Goal: Find specific page/section: Find specific page/section

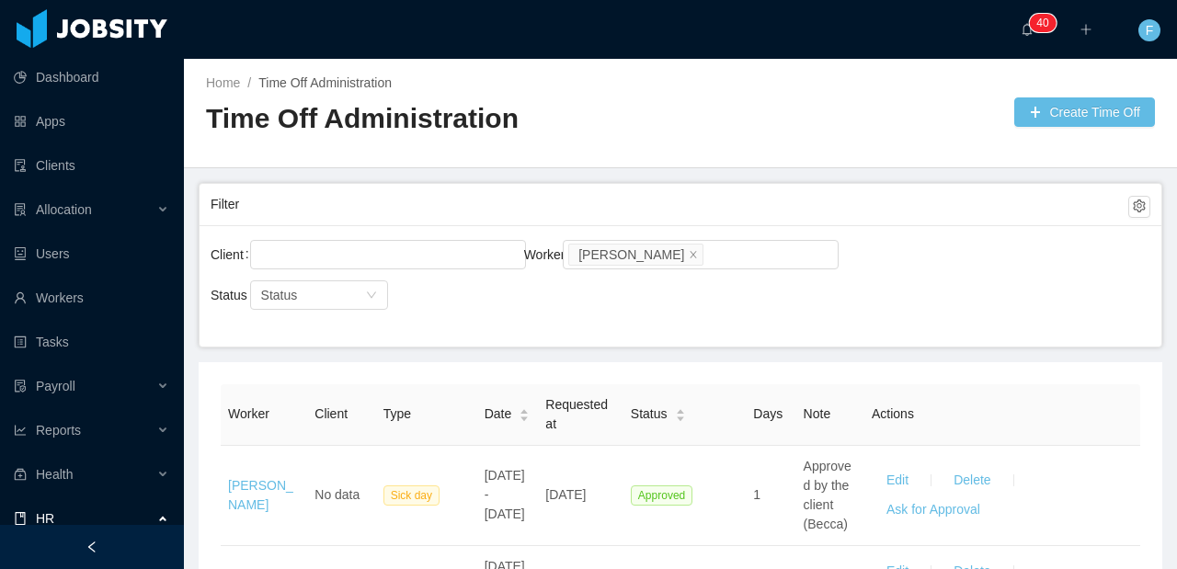
scroll to position [3228, 0]
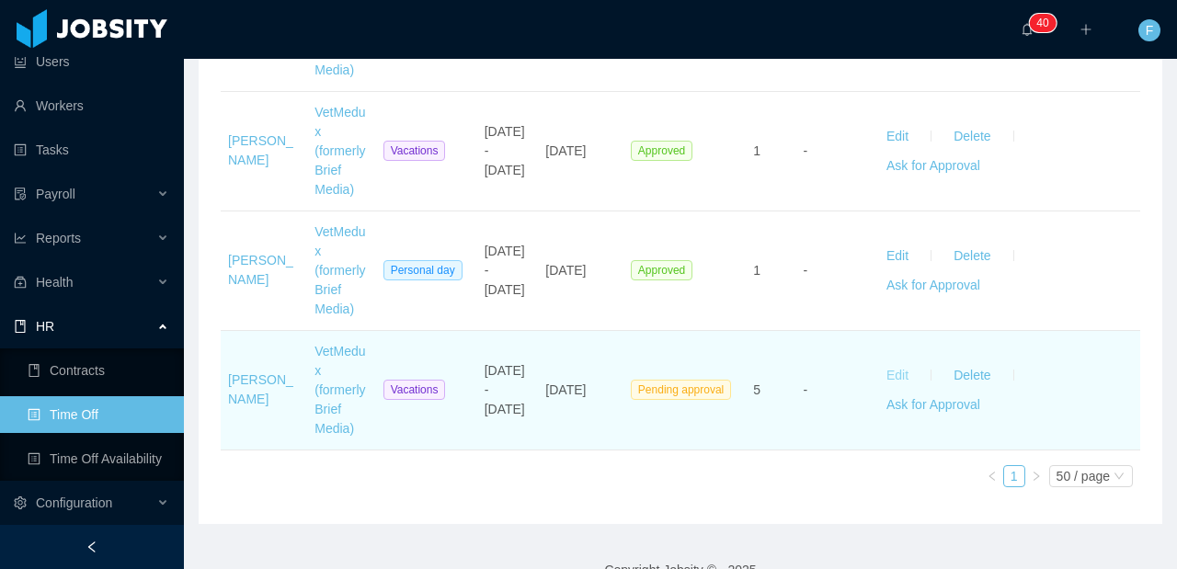
click at [879, 371] on button "Edit" at bounding box center [898, 375] width 52 height 29
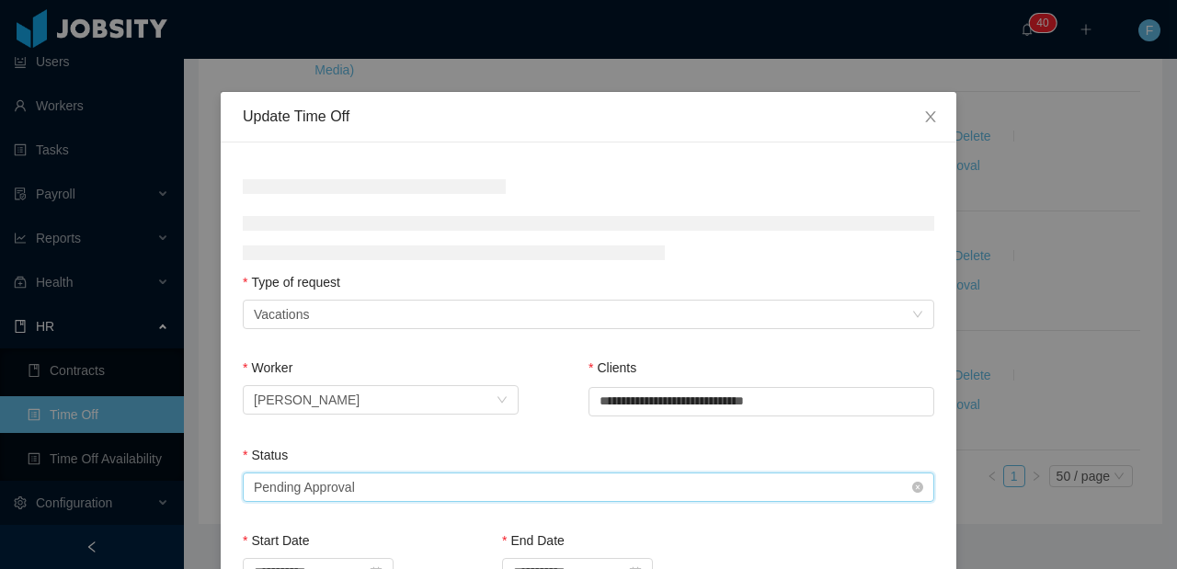
click at [512, 479] on div "Select status Pending Approval" at bounding box center [583, 488] width 658 height 28
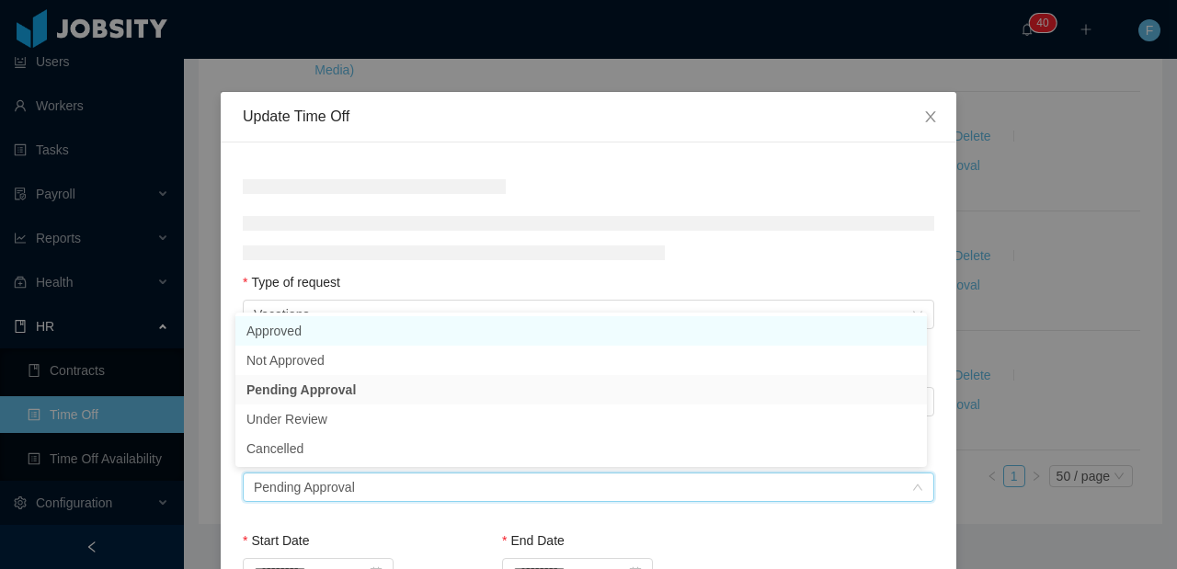
click at [339, 340] on li "Approved" at bounding box center [581, 330] width 692 height 29
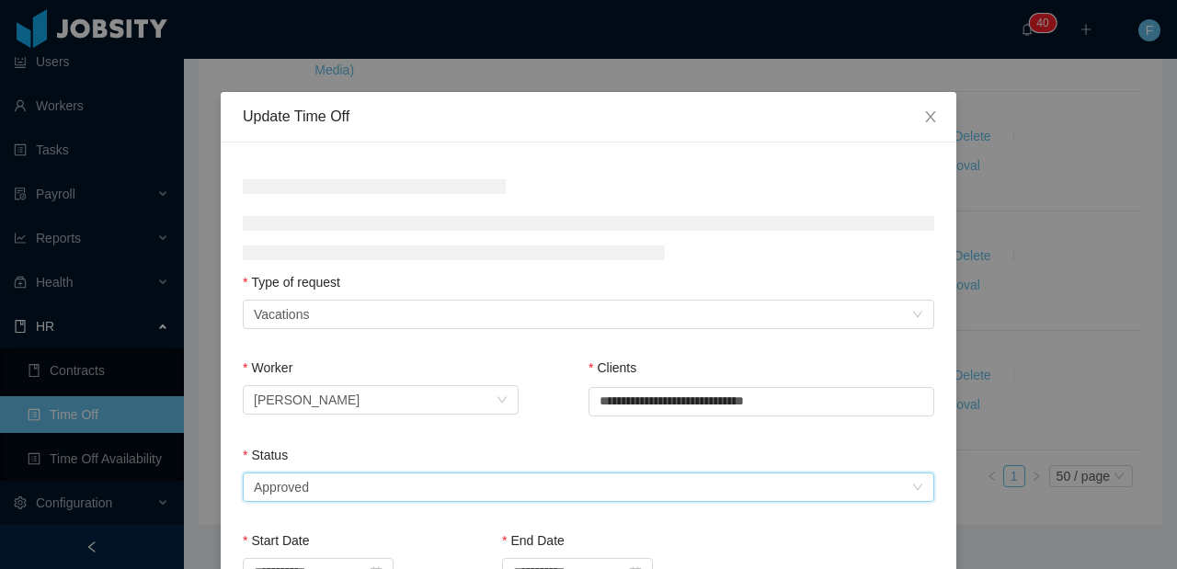
click at [391, 287] on div "Type of request" at bounding box center [589, 286] width 692 height 27
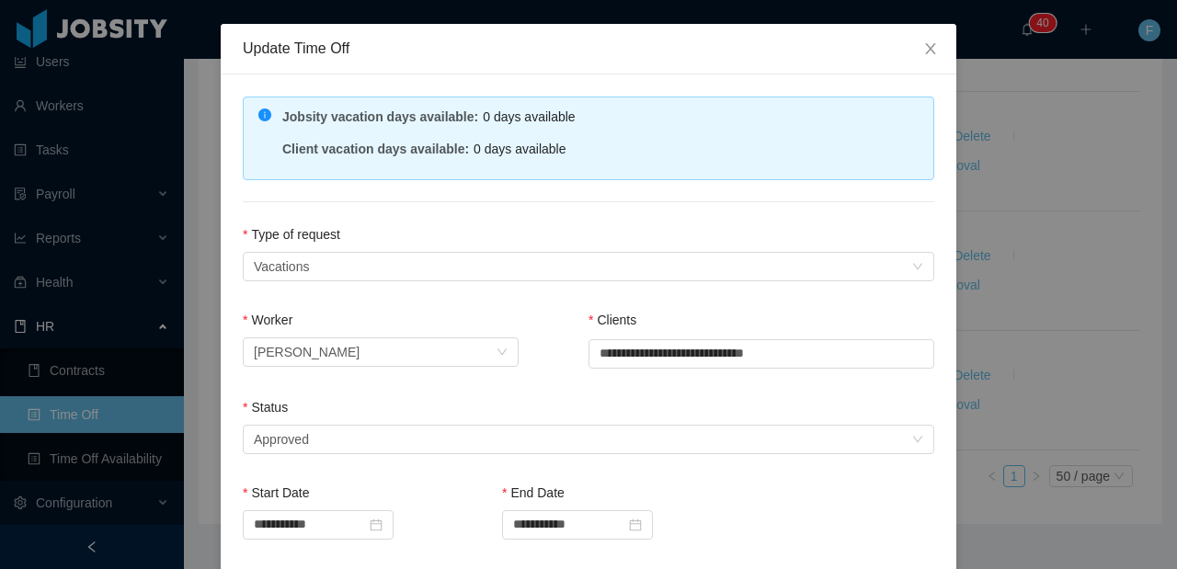
scroll to position [468, 0]
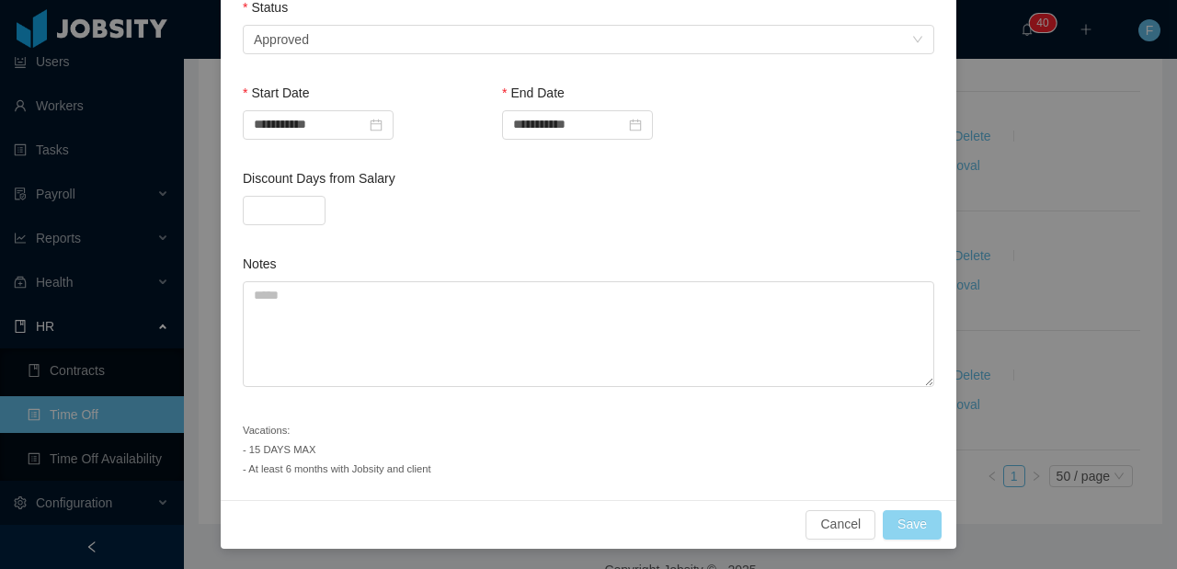
click at [915, 518] on button "Save" at bounding box center [912, 524] width 59 height 29
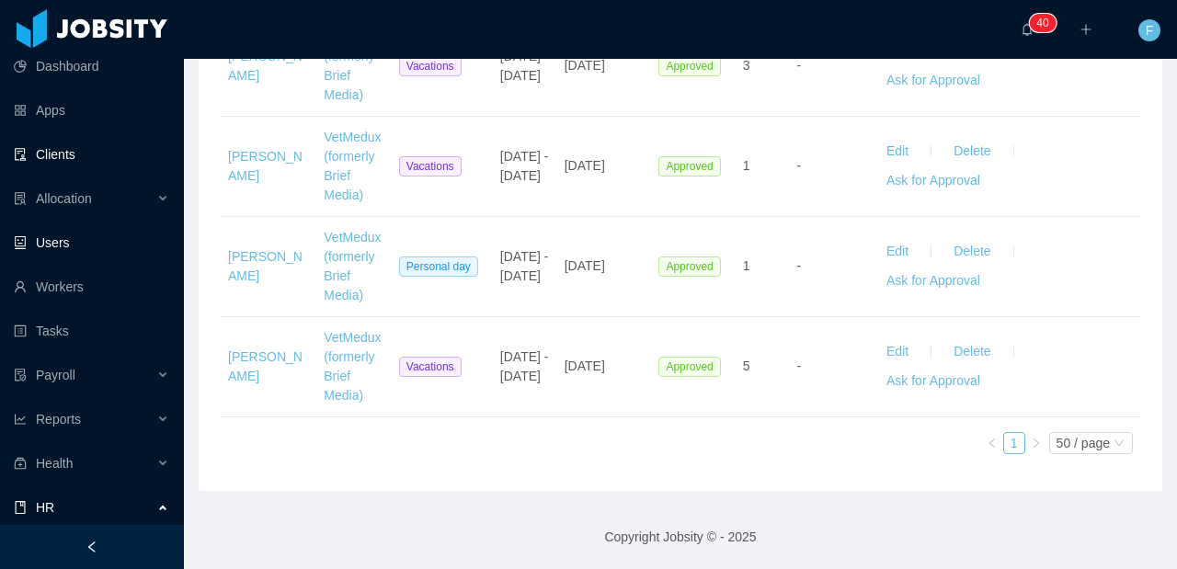
scroll to position [0, 0]
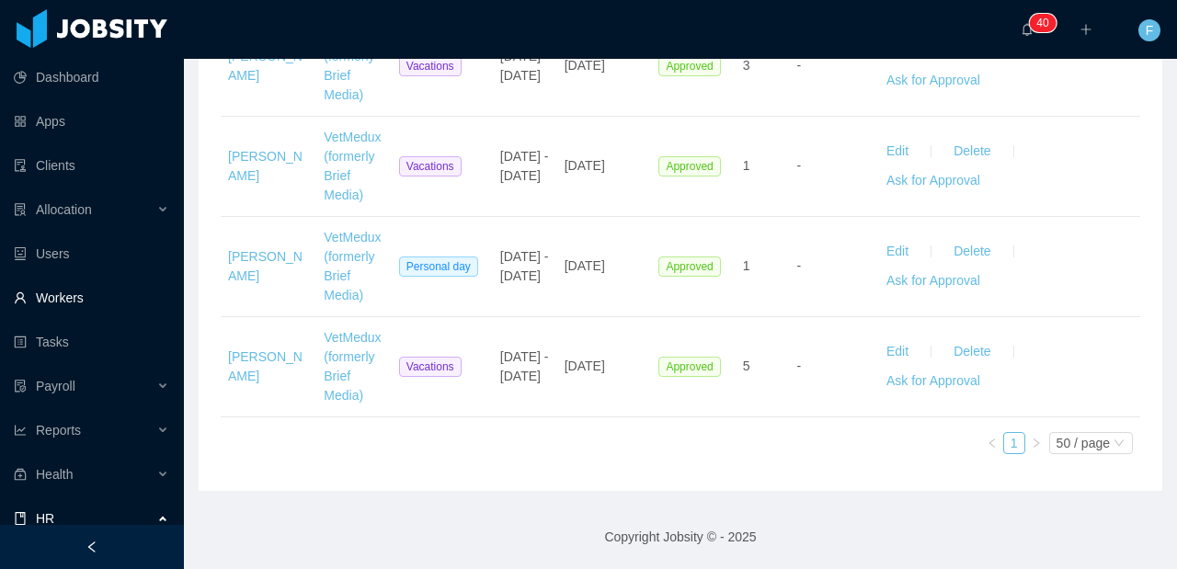
click at [72, 308] on link "Workers" at bounding box center [91, 298] width 155 height 37
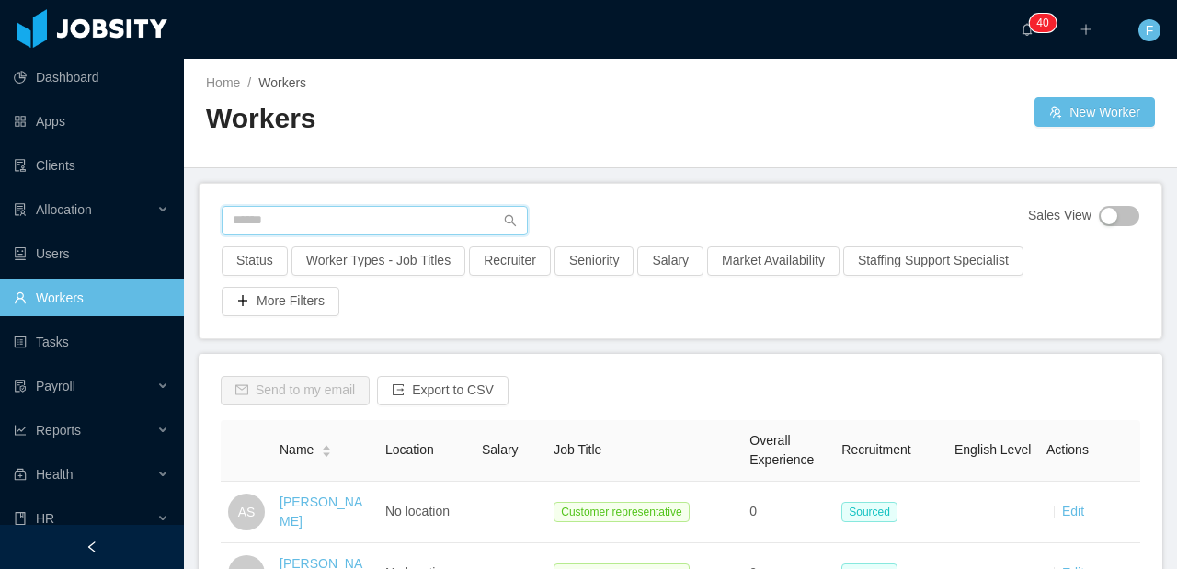
click at [339, 211] on input "text" at bounding box center [375, 220] width 306 height 29
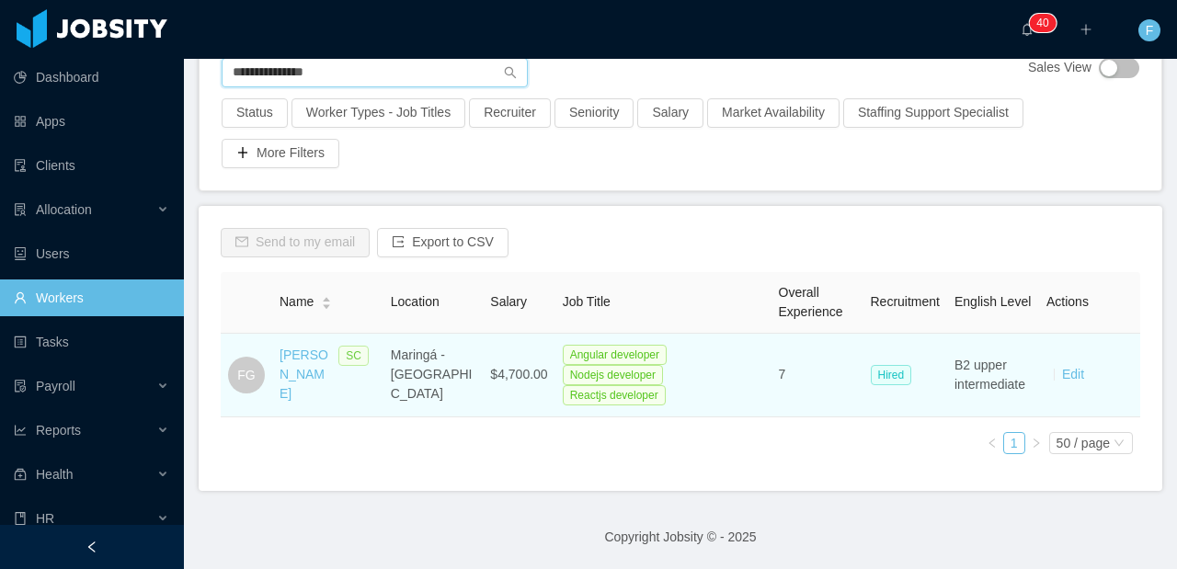
scroll to position [161, 0]
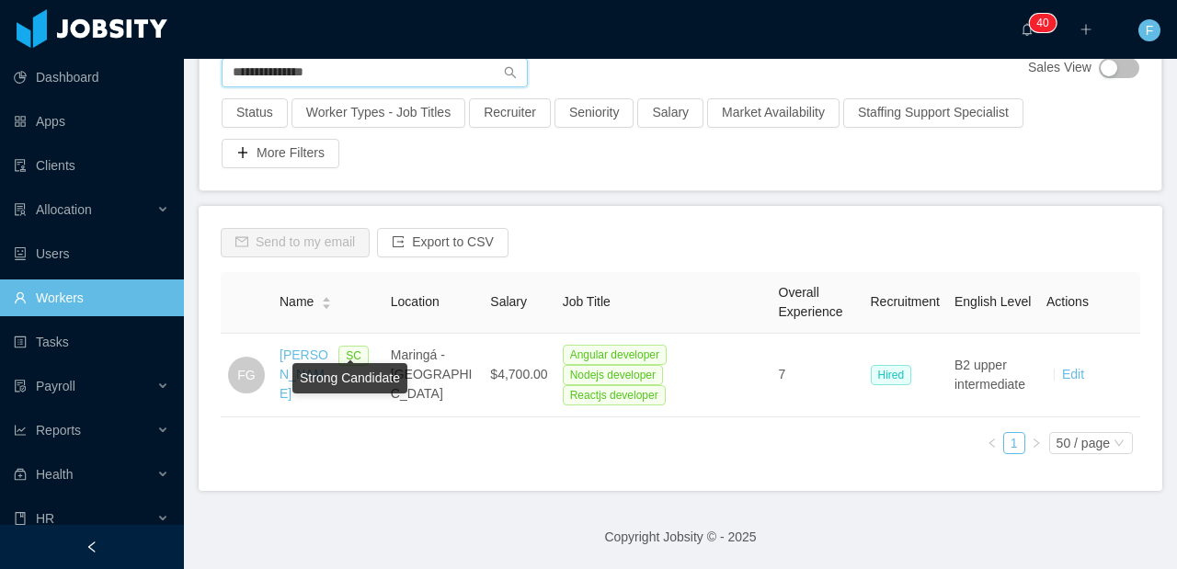
type input "**********"
click at [299, 357] on div "Strong Candidate" at bounding box center [349, 375] width 115 height 38
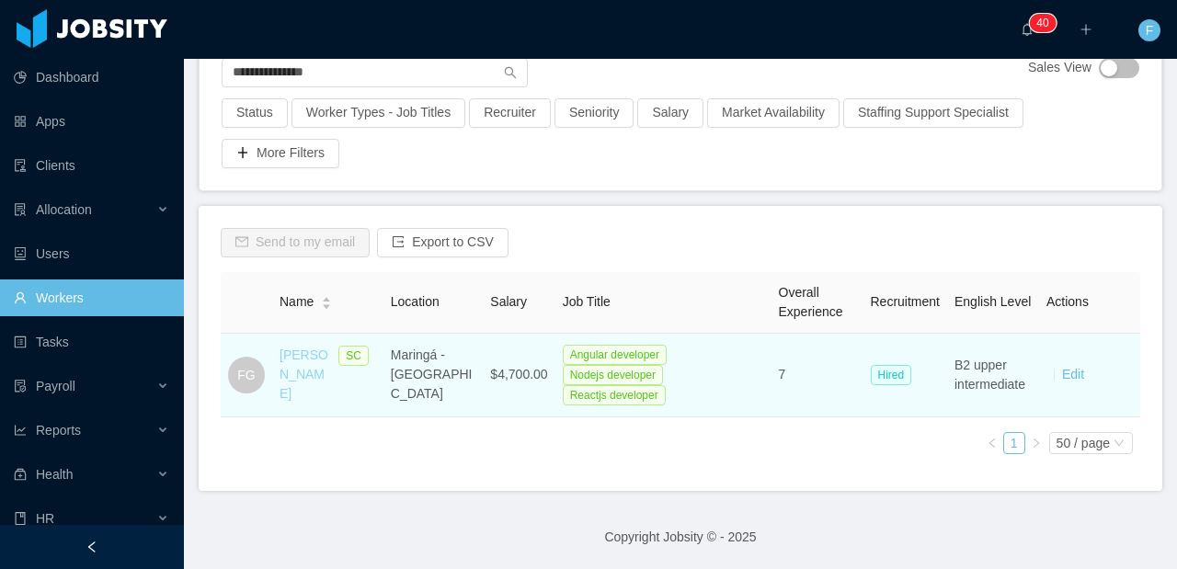
click at [286, 361] on link "[PERSON_NAME]" at bounding box center [304, 374] width 49 height 53
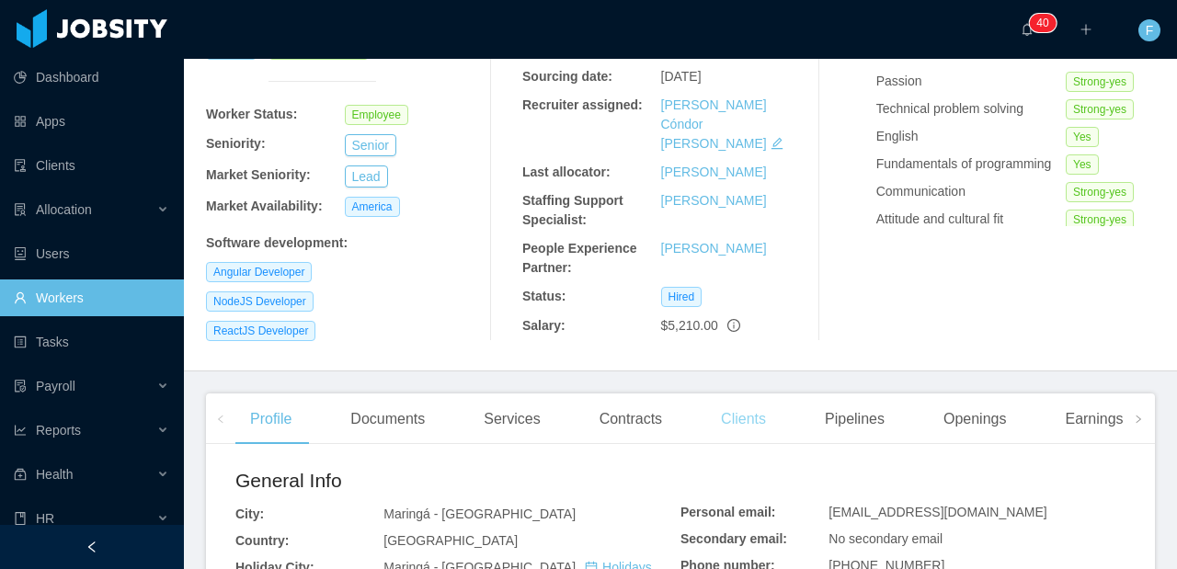
click at [749, 394] on div "Clients" at bounding box center [743, 420] width 74 height 52
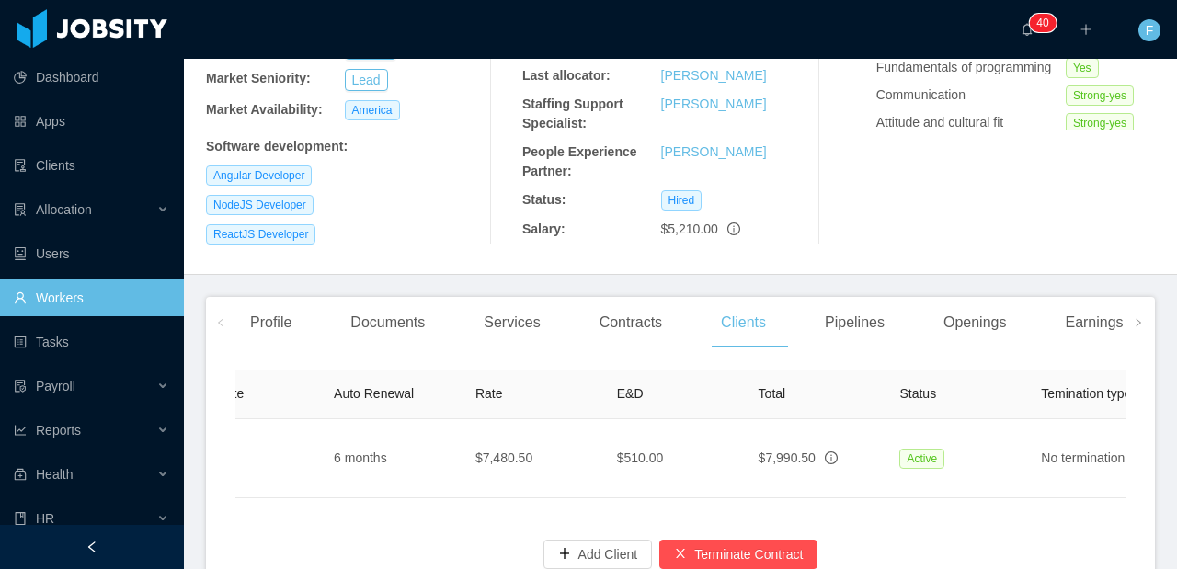
scroll to position [0, 768]
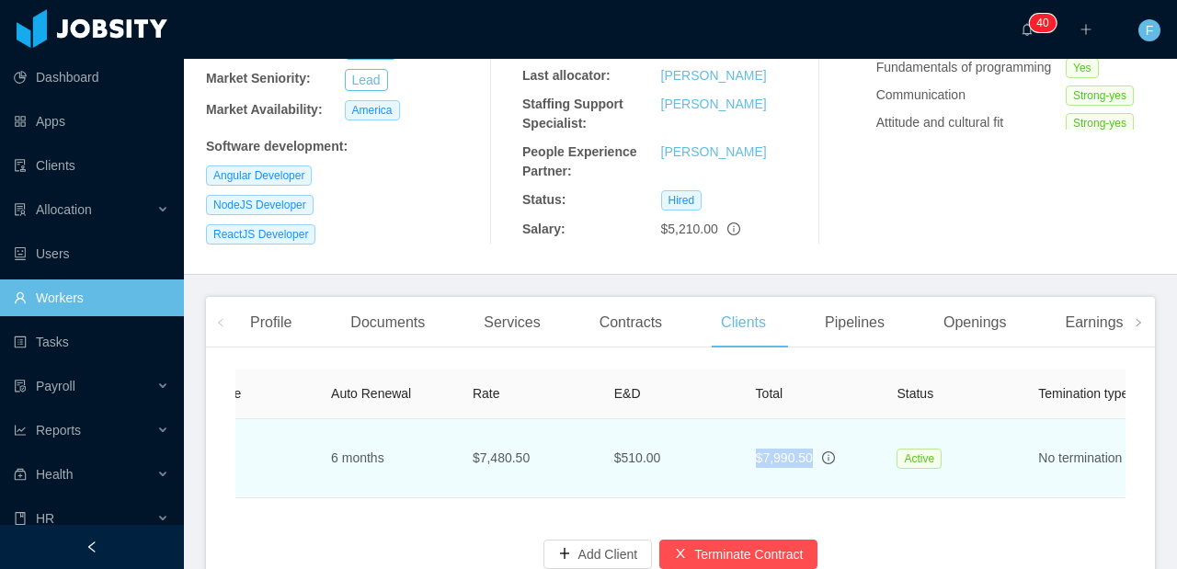
drag, startPoint x: 820, startPoint y: 416, endPoint x: 749, endPoint y: 418, distance: 71.8
click at [749, 419] on td "$7,990.50" at bounding box center [812, 458] width 142 height 79
click at [794, 451] on span "$7,990.50" at bounding box center [784, 458] width 57 height 15
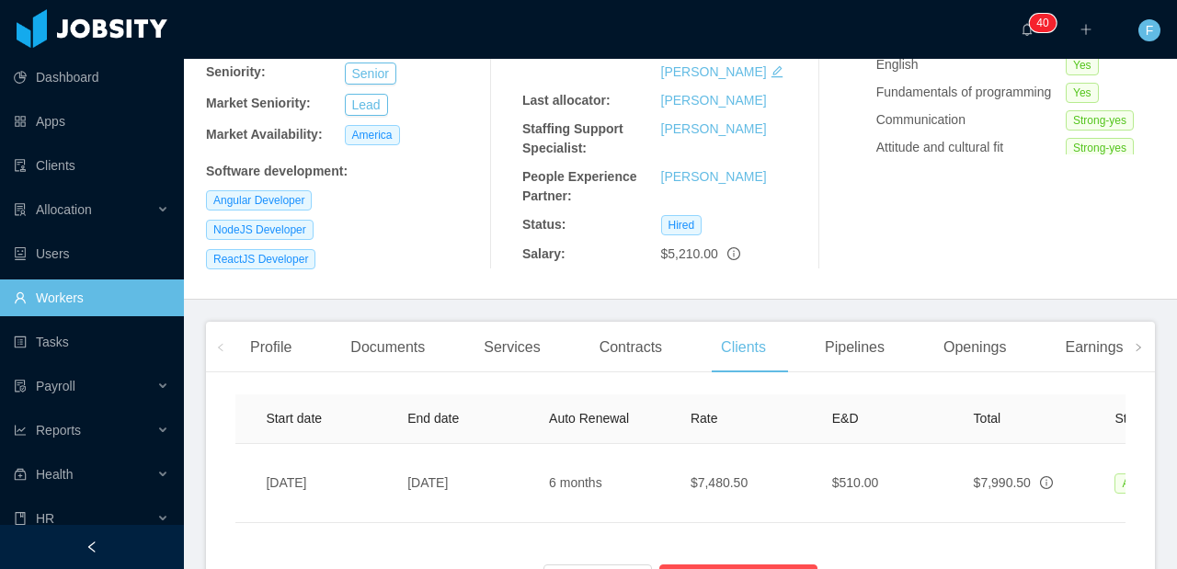
scroll to position [0, 564]
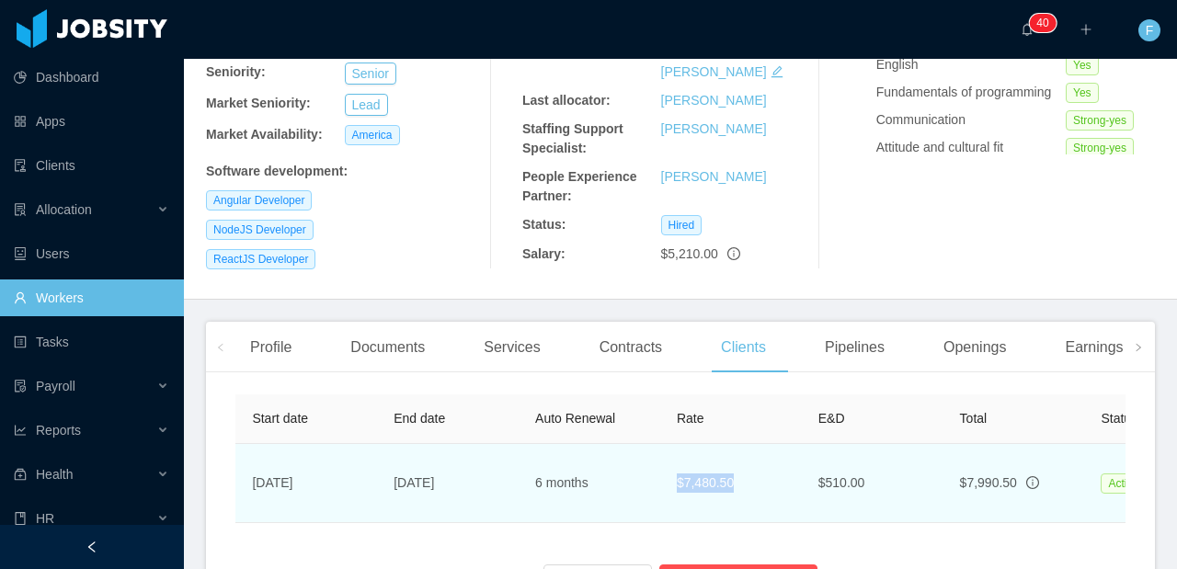
drag, startPoint x: 744, startPoint y: 444, endPoint x: 674, endPoint y: 436, distance: 70.4
click at [674, 444] on td "$7,480.50" at bounding box center [733, 483] width 142 height 79
click at [675, 444] on td "$7,480.50" at bounding box center [733, 483] width 142 height 79
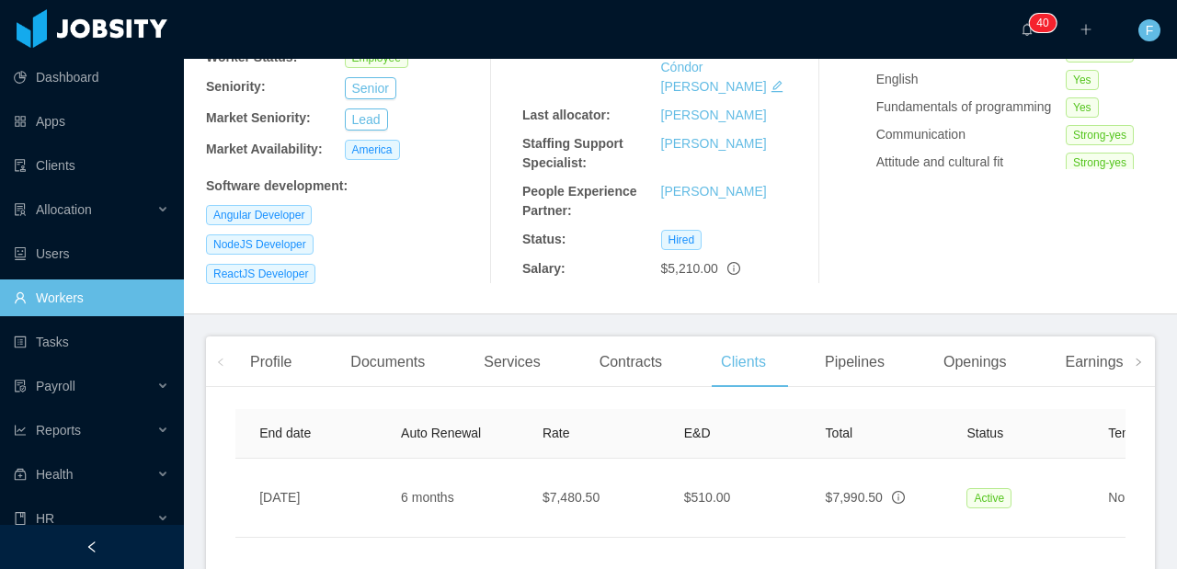
scroll to position [0, 963]
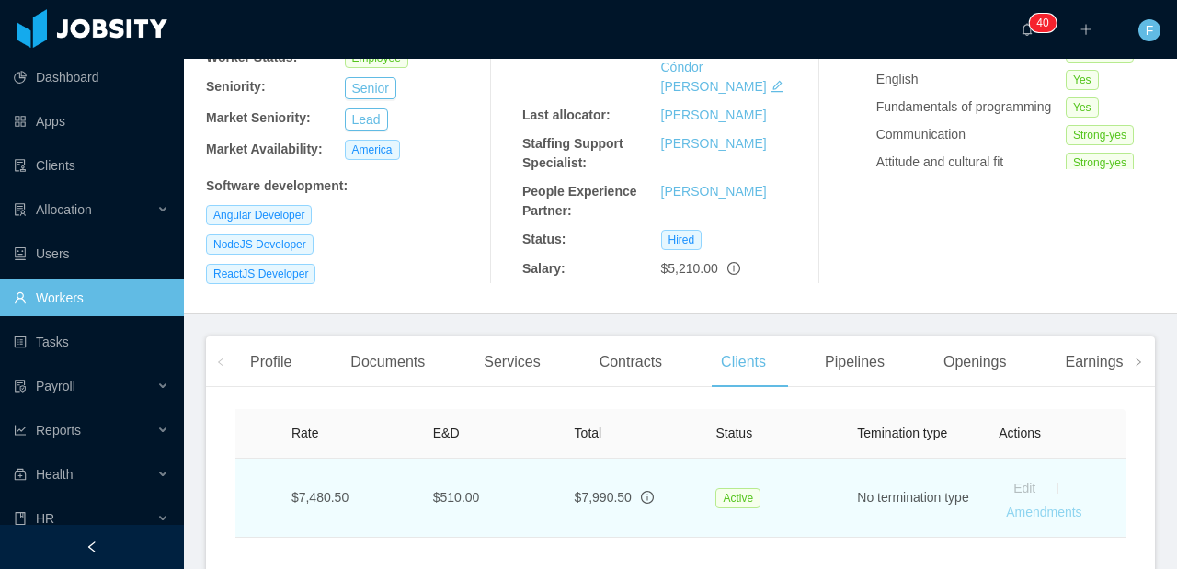
click at [1013, 505] on link "Amendments" at bounding box center [1043, 512] width 75 height 15
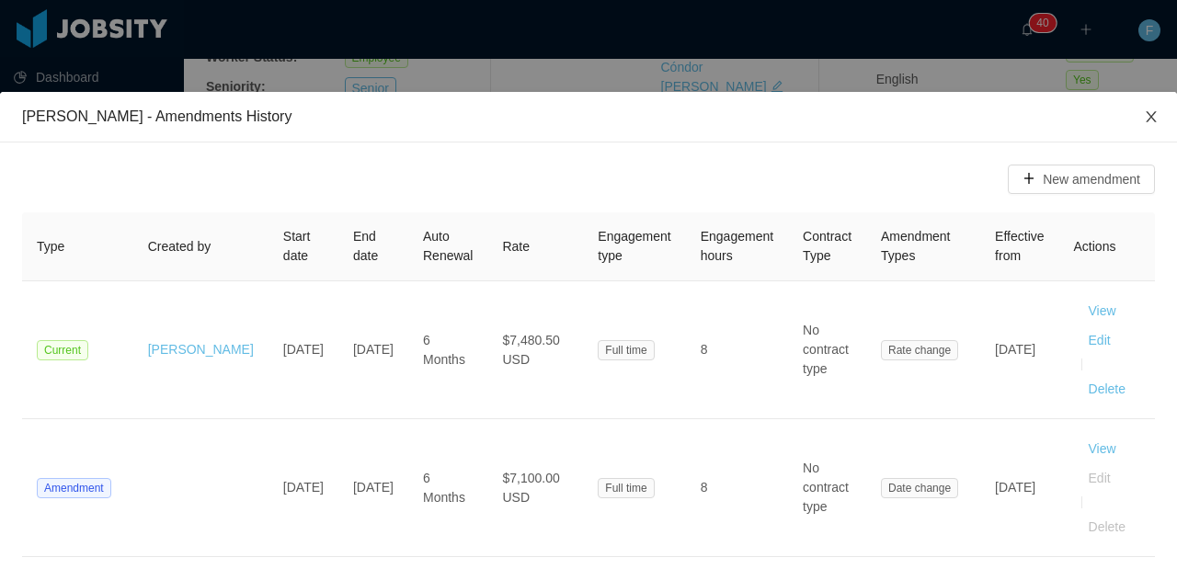
click at [1144, 120] on icon "icon: close" at bounding box center [1151, 116] width 15 height 15
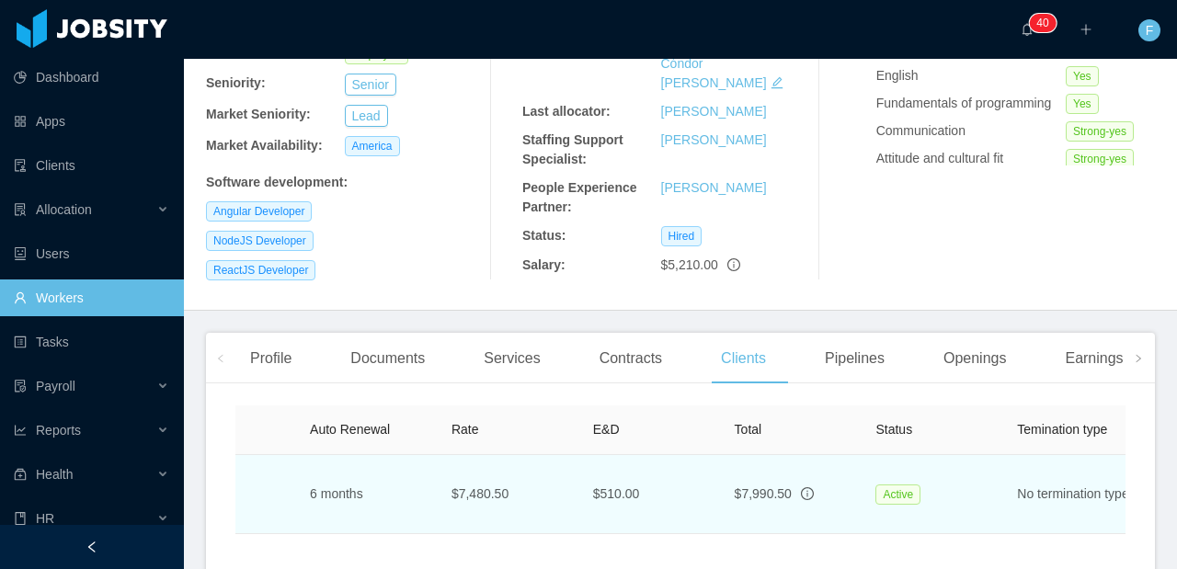
scroll to position [0, 788]
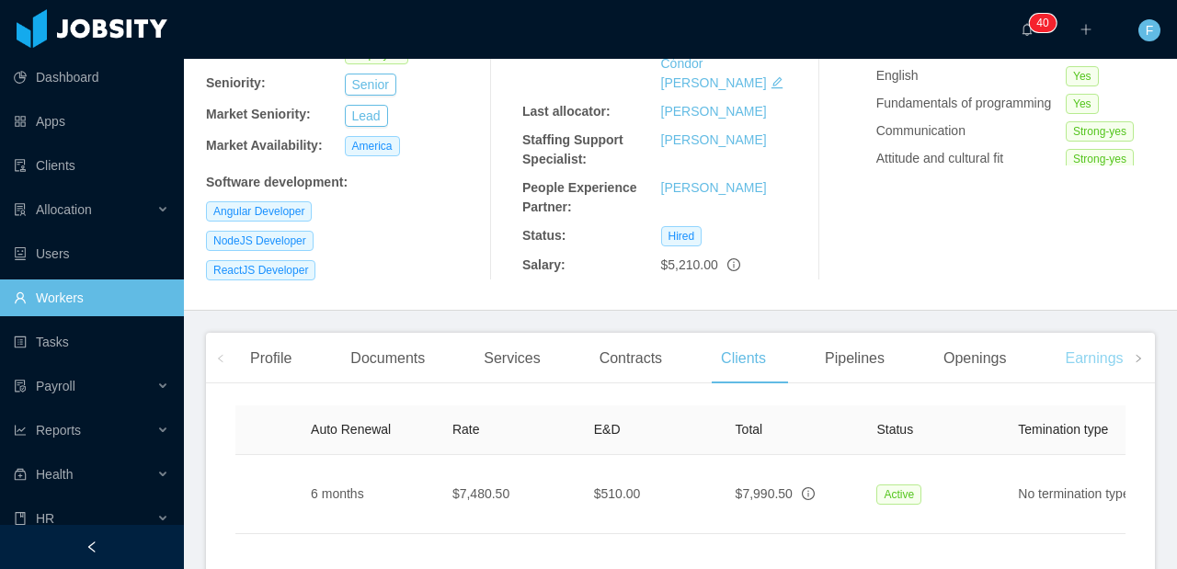
click at [1083, 333] on div "Earnings And Discounts" at bounding box center [1143, 359] width 186 height 52
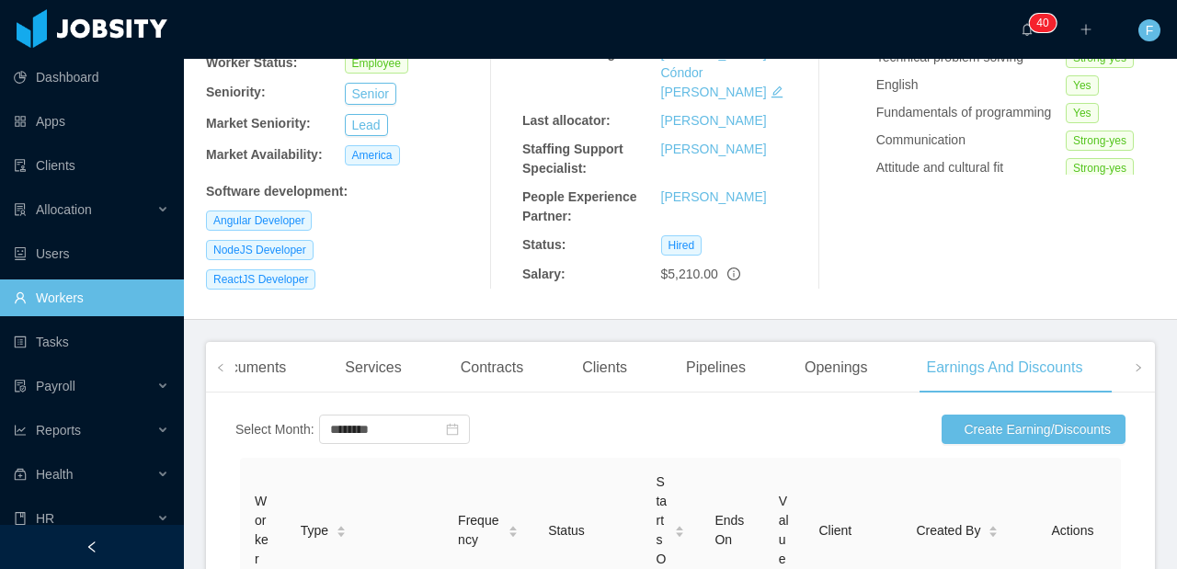
scroll to position [309, 0]
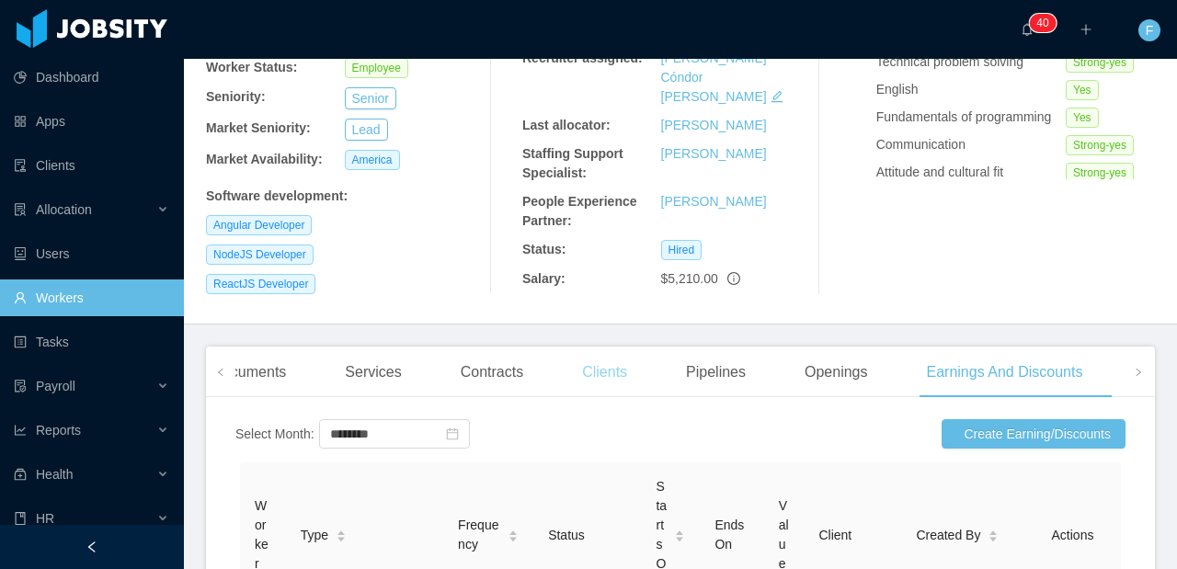
click at [611, 347] on div "Clients" at bounding box center [604, 373] width 74 height 52
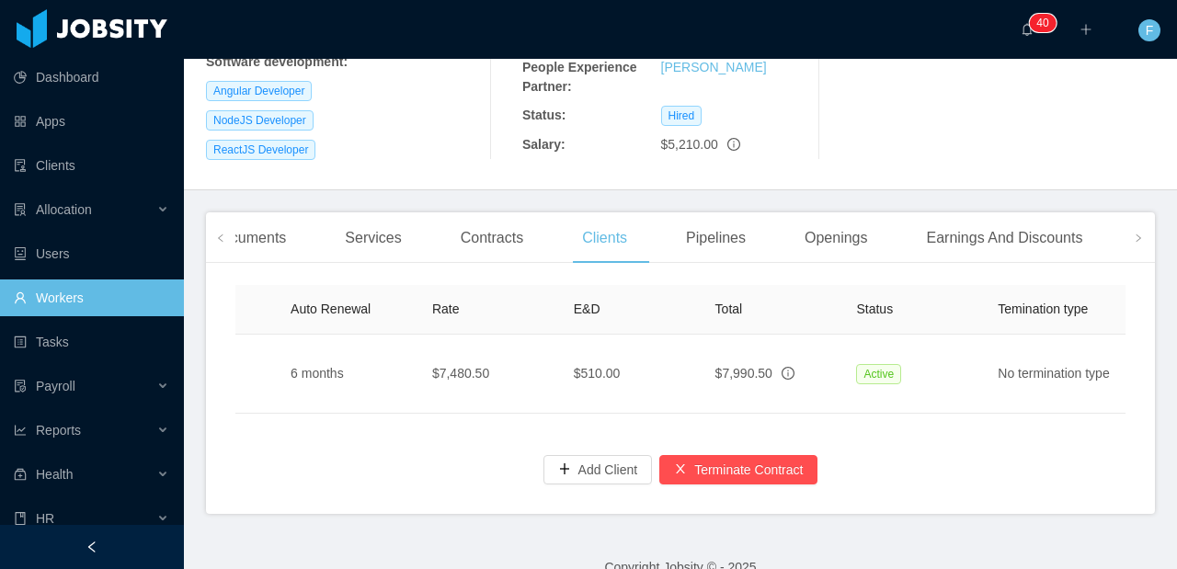
scroll to position [0, 963]
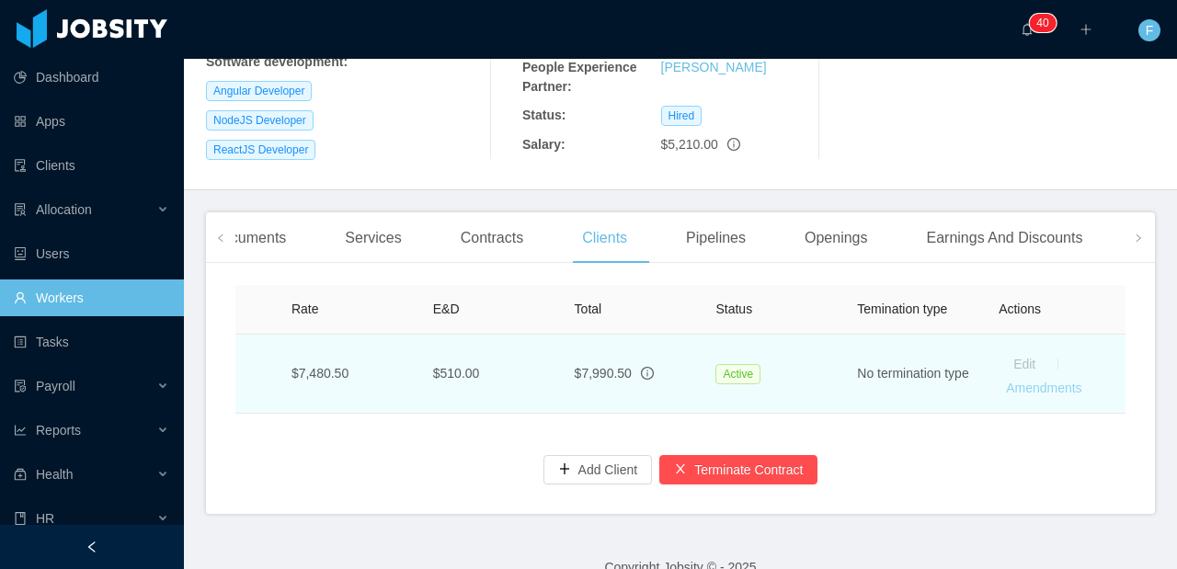
click at [1059, 381] on link "Amendments" at bounding box center [1043, 388] width 75 height 15
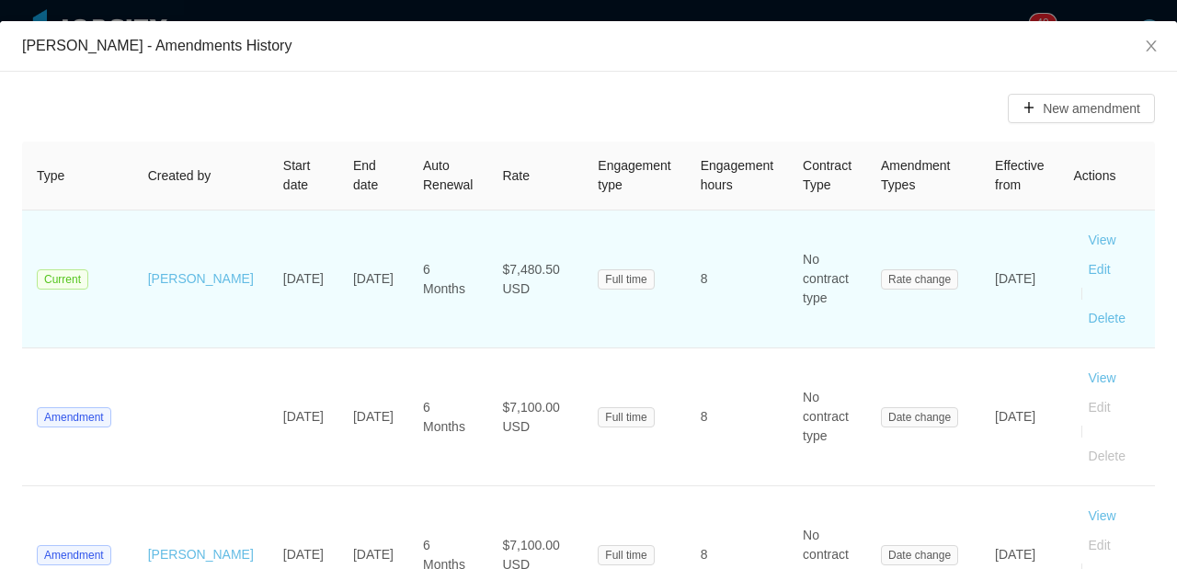
scroll to position [280, 0]
